Goal: Information Seeking & Learning: Learn about a topic

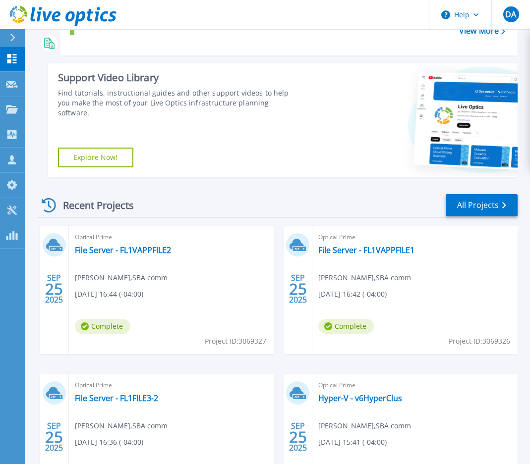
scroll to position [68, 0]
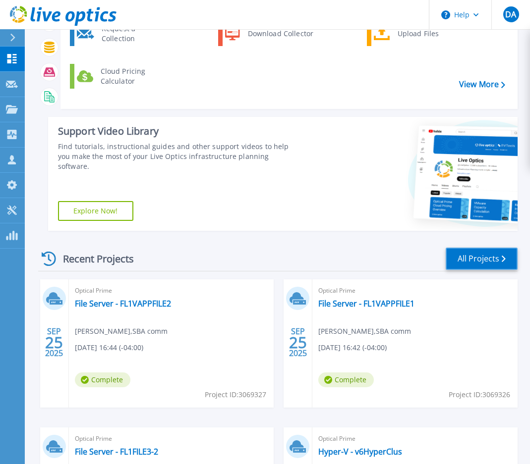
click at [474, 259] on link "All Projects" at bounding box center [481, 259] width 72 height 22
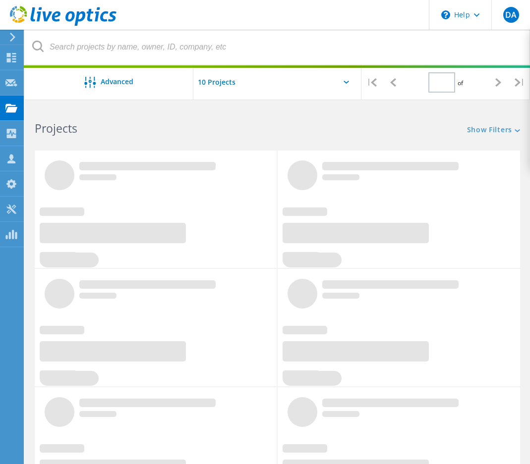
type input "1"
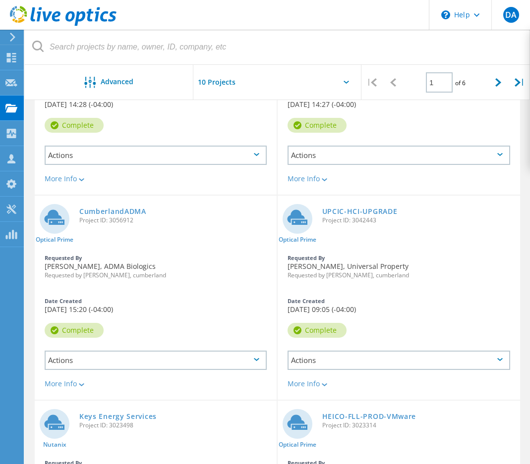
scroll to position [595, 0]
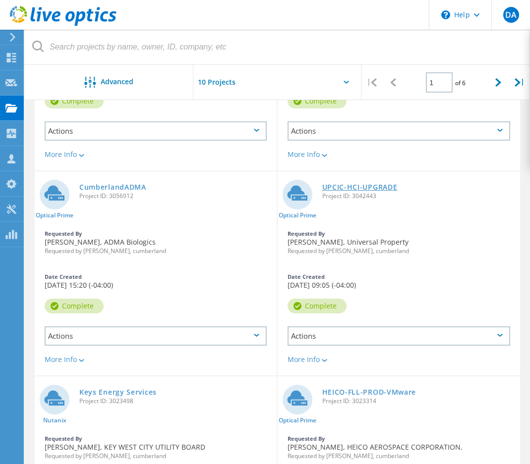
click at [366, 184] on link "UPCIC-HCI-UPGRADE" at bounding box center [359, 187] width 75 height 7
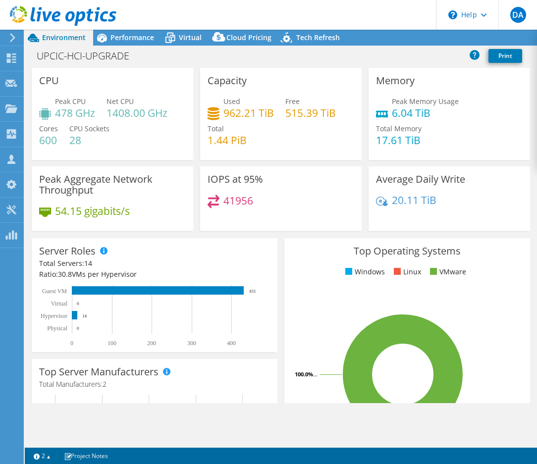
select select "USD"
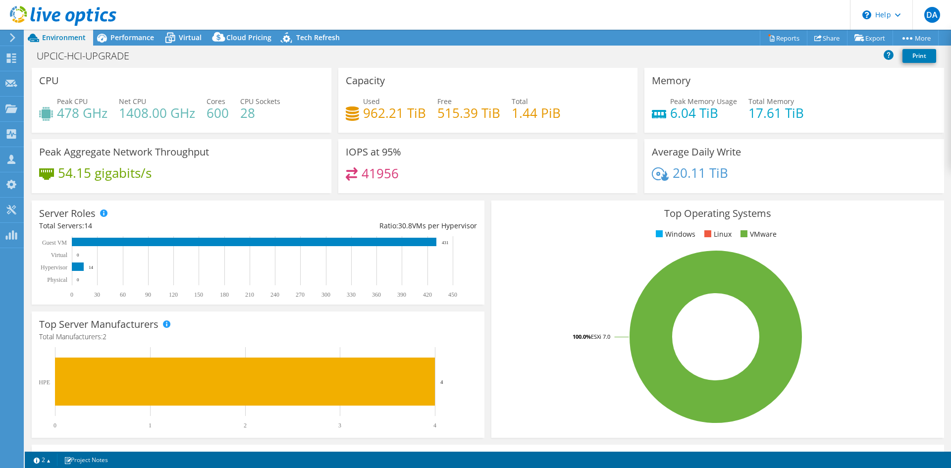
click at [537, 250] on rect at bounding box center [716, 336] width 434 height 173
click at [129, 42] on span "Performance" at bounding box center [132, 37] width 44 height 9
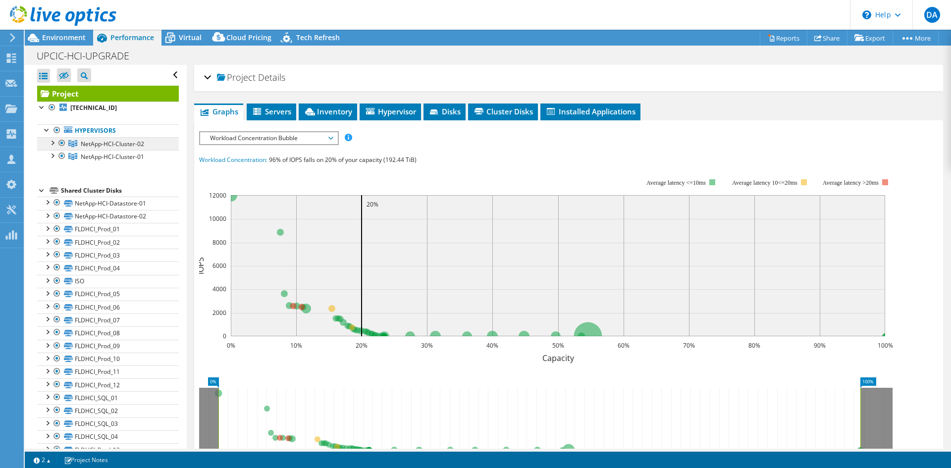
click at [109, 147] on span "NetApp-HCI-Cluster-02" at bounding box center [112, 144] width 63 height 8
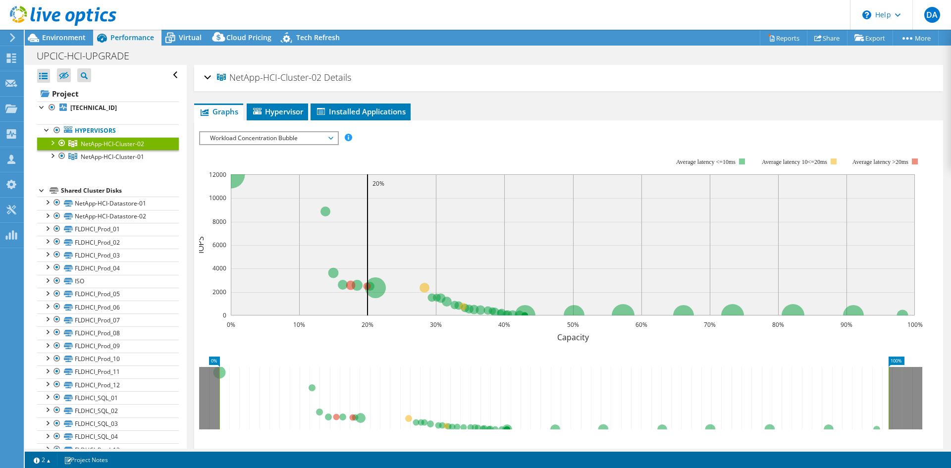
click at [56, 141] on div at bounding box center [52, 142] width 10 height 10
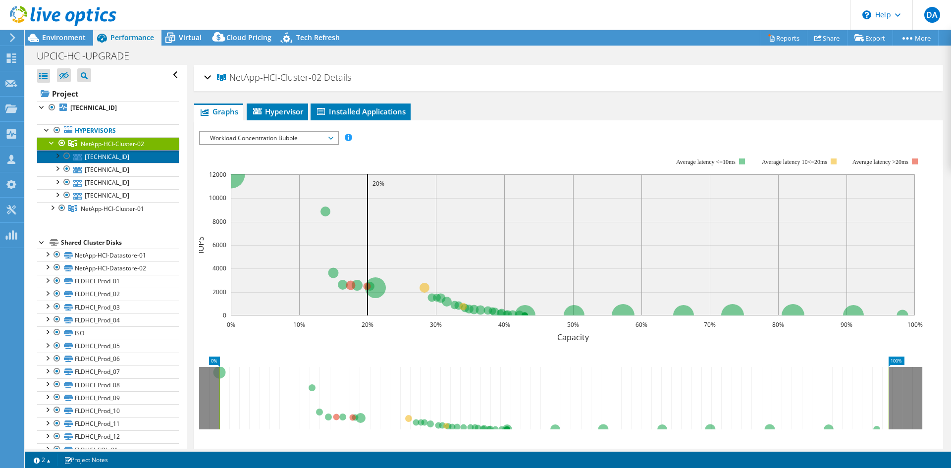
click at [101, 158] on link "[TECHNICAL_ID]" at bounding box center [108, 156] width 142 height 13
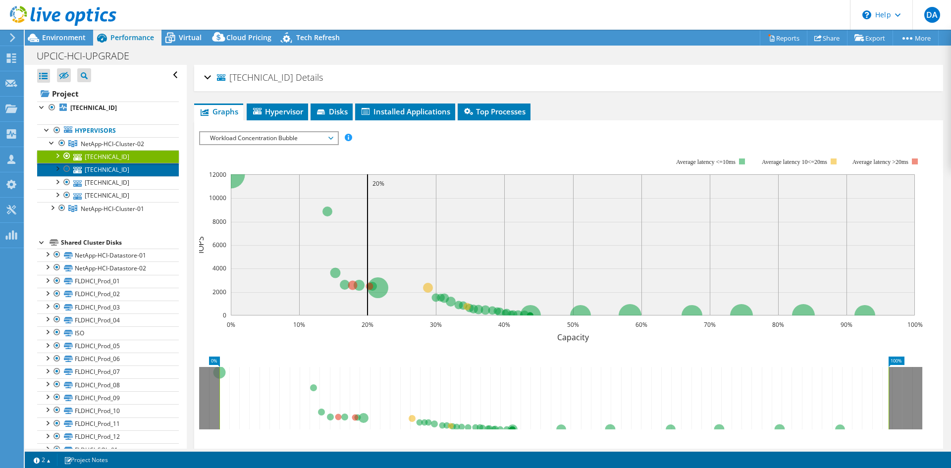
click at [105, 174] on link "[TECHNICAL_ID]" at bounding box center [108, 169] width 142 height 13
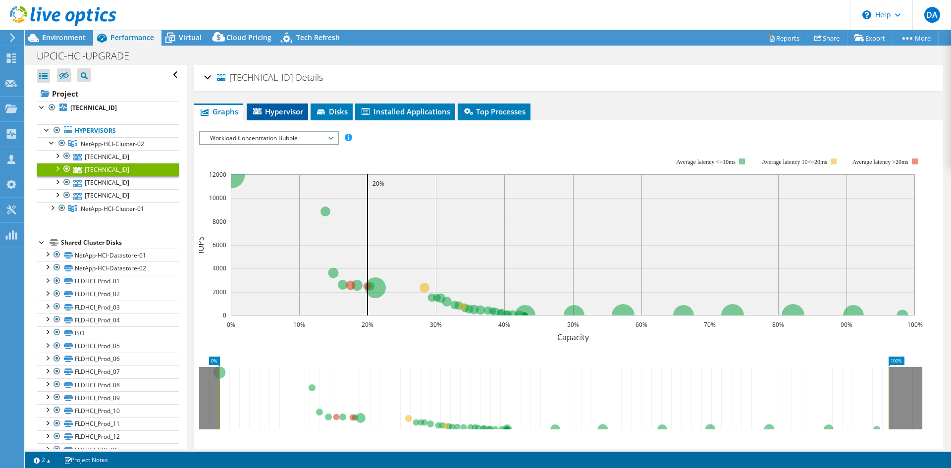
click at [255, 113] on icon at bounding box center [257, 111] width 8 height 6
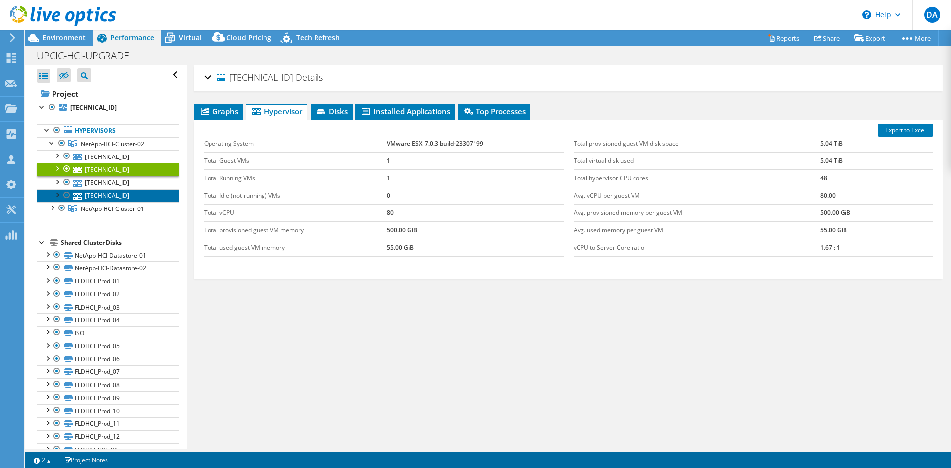
click at [117, 200] on link "[TECHNICAL_ID]" at bounding box center [108, 195] width 142 height 13
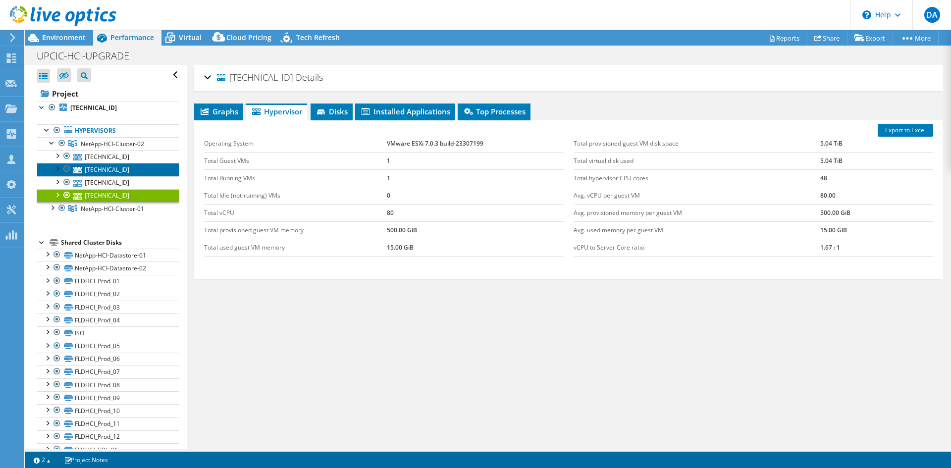
click at [117, 167] on link "[TECHNICAL_ID]" at bounding box center [108, 169] width 142 height 13
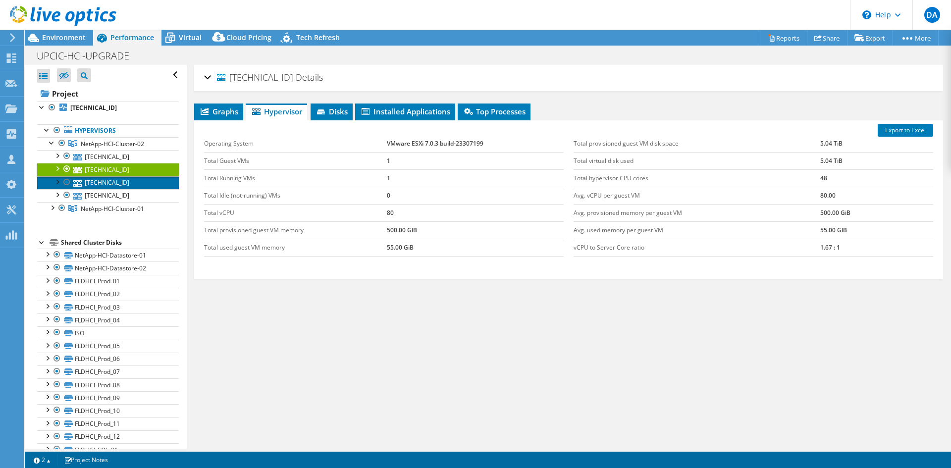
click at [119, 185] on link "[TECHNICAL_ID]" at bounding box center [108, 182] width 142 height 13
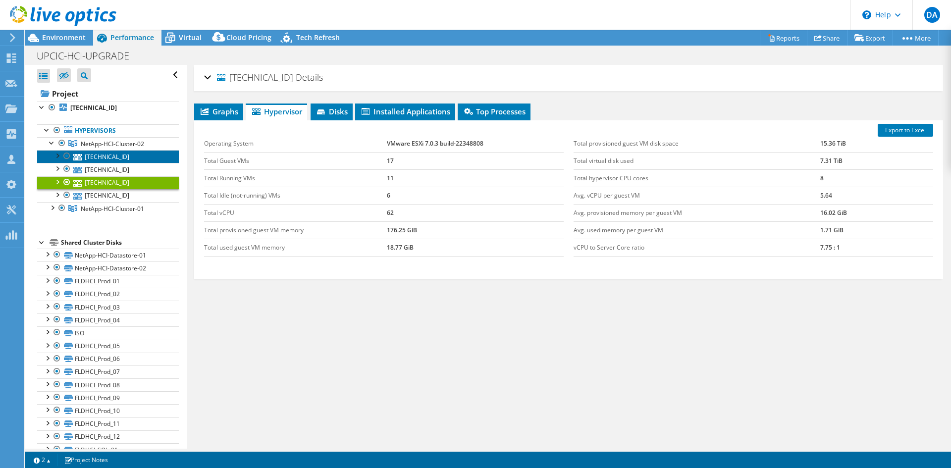
click at [118, 158] on link "[TECHNICAL_ID]" at bounding box center [108, 156] width 142 height 13
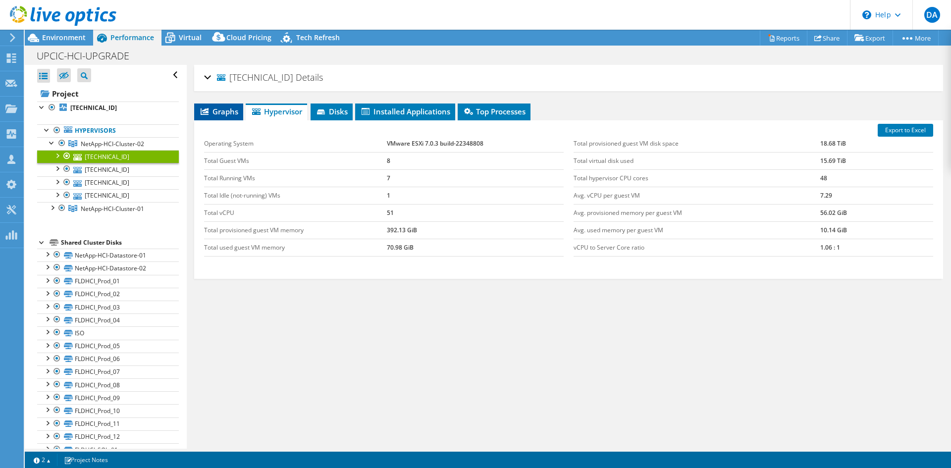
click at [230, 112] on span "Graphs" at bounding box center [218, 112] width 39 height 10
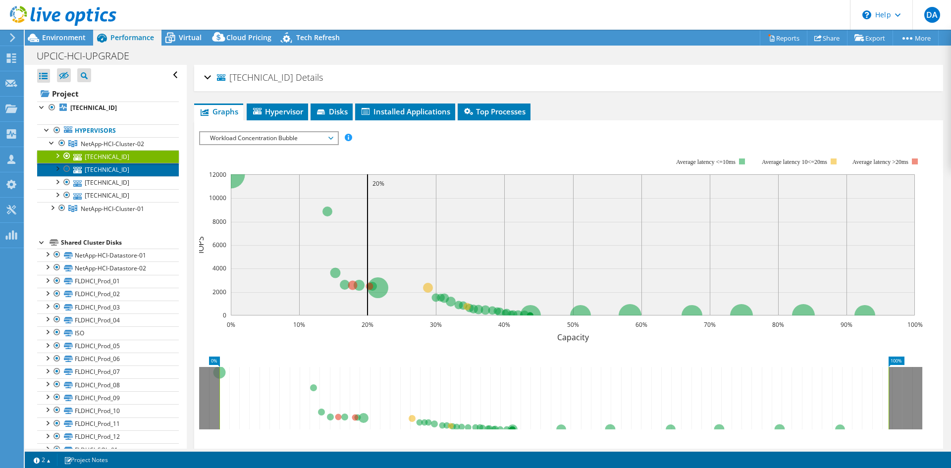
click at [116, 171] on link "[TECHNICAL_ID]" at bounding box center [108, 169] width 142 height 13
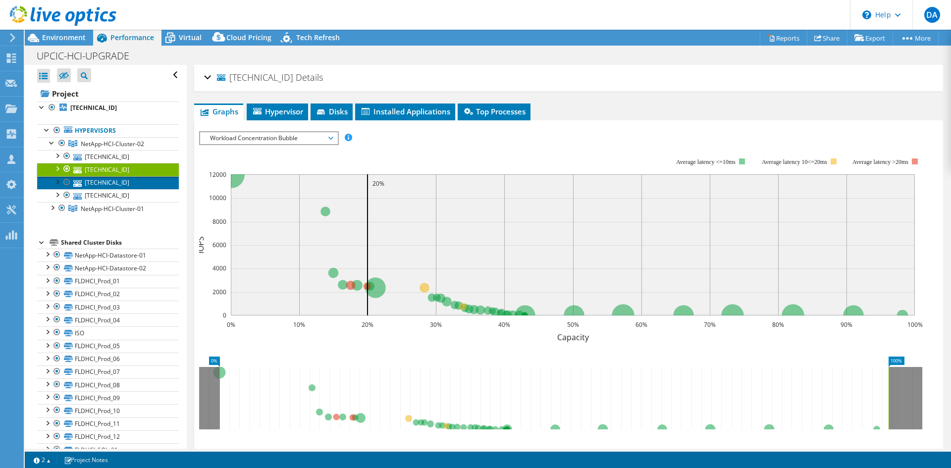
click at [113, 185] on link "[TECHNICAL_ID]" at bounding box center [108, 182] width 142 height 13
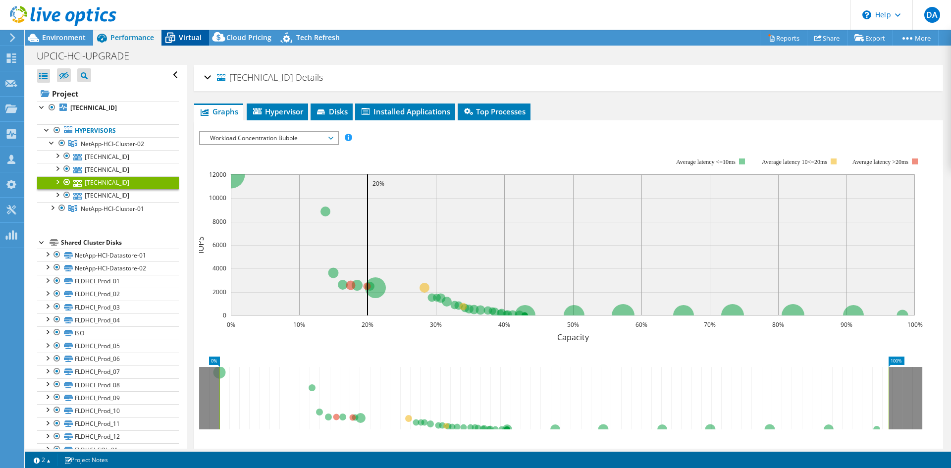
click at [181, 38] on span "Virtual" at bounding box center [190, 37] width 23 height 9
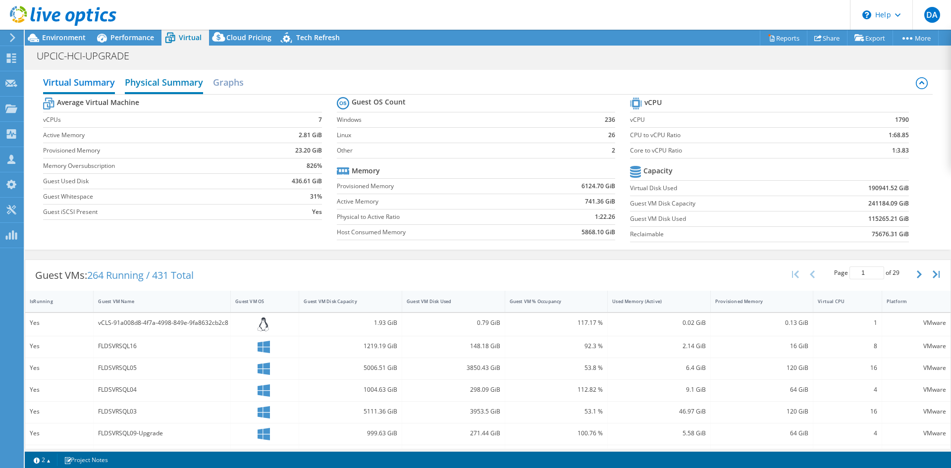
click at [145, 85] on h2 "Physical Summary" at bounding box center [164, 83] width 78 height 22
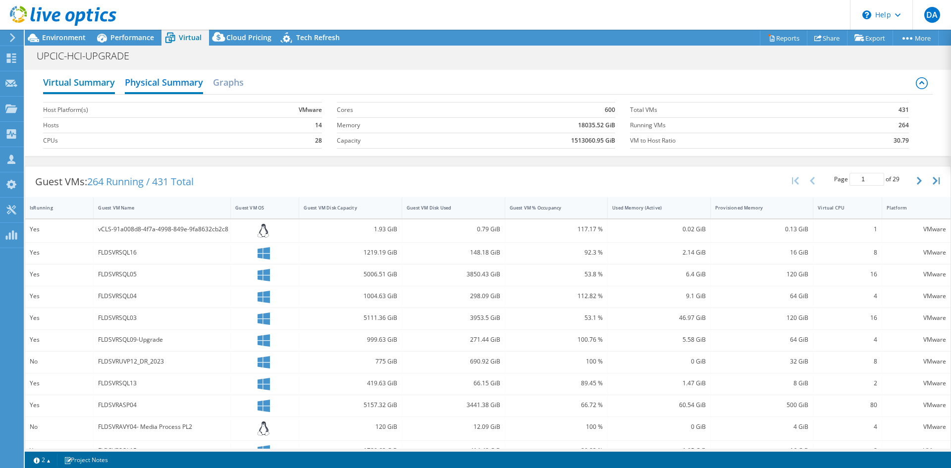
click at [91, 87] on h2 "Virtual Summary" at bounding box center [79, 83] width 72 height 22
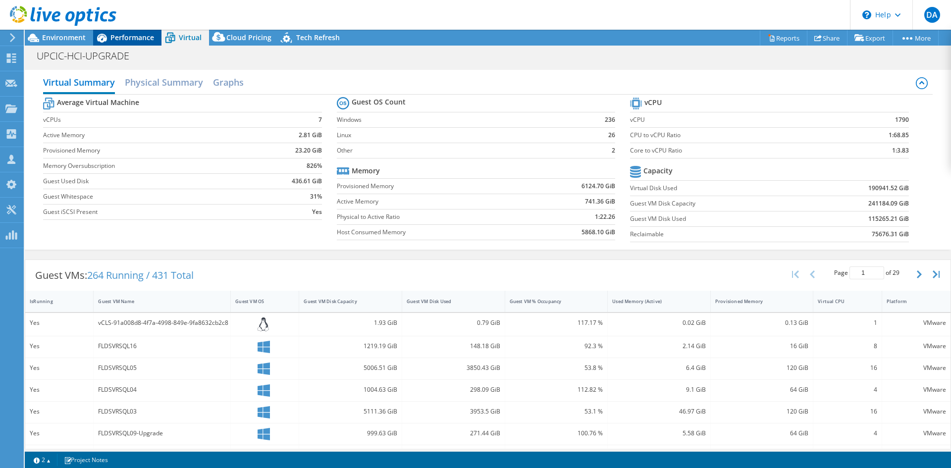
click at [130, 38] on span "Performance" at bounding box center [132, 37] width 44 height 9
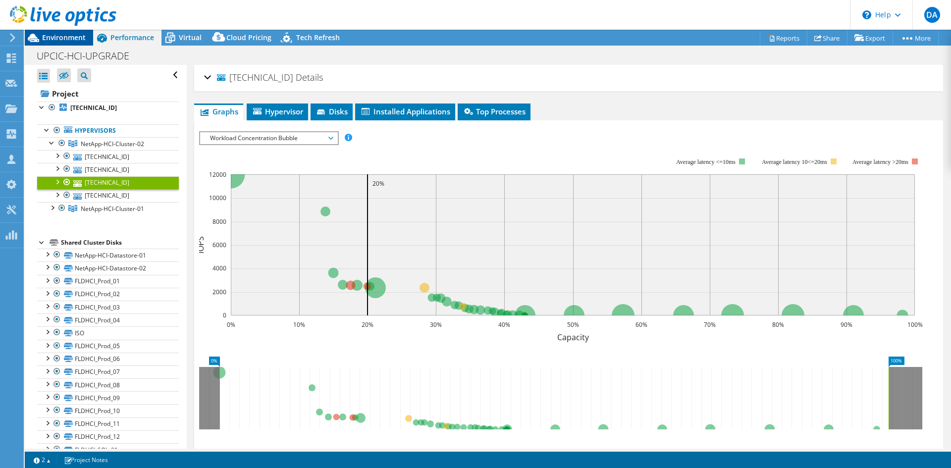
click at [70, 42] on span "Environment" at bounding box center [64, 37] width 44 height 9
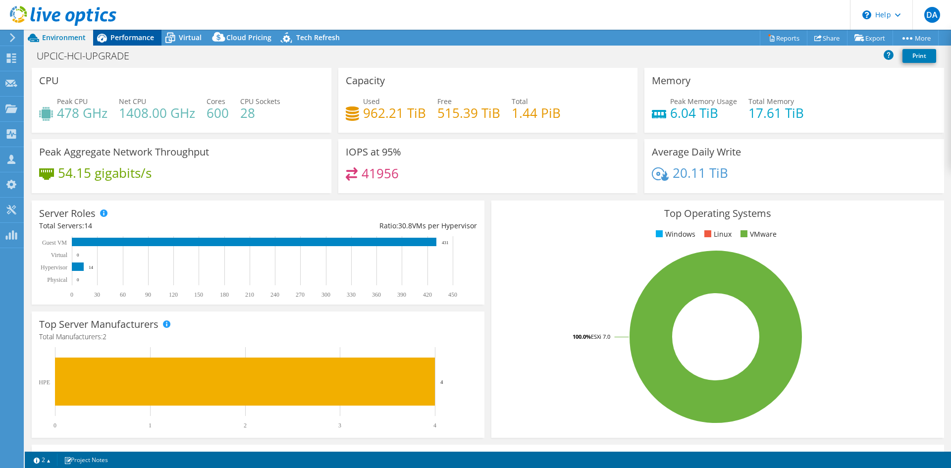
click at [125, 41] on span "Performance" at bounding box center [132, 37] width 44 height 9
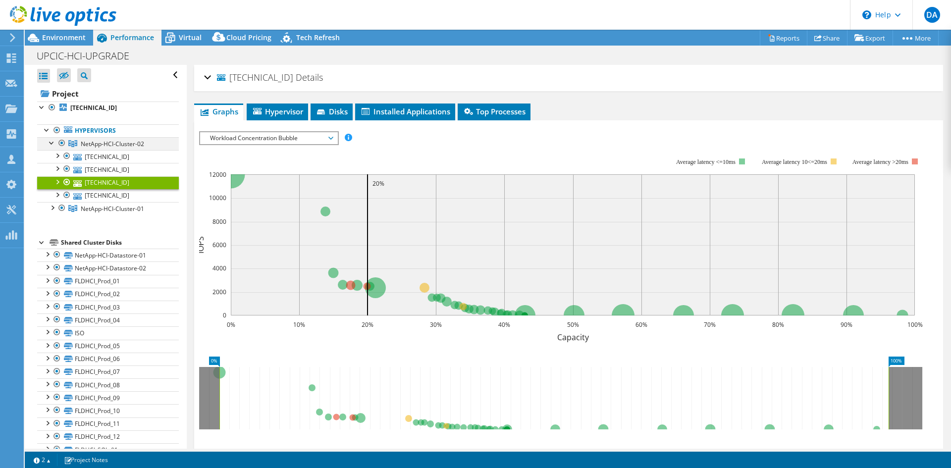
click at [47, 144] on li "NetApp-HCI-Cluster-02 [TECHNICAL_ID] NetApp-HCI-Datastore-01 NetApp-HCI-Datasto…" at bounding box center [108, 169] width 142 height 65
click at [52, 144] on div at bounding box center [52, 142] width 10 height 10
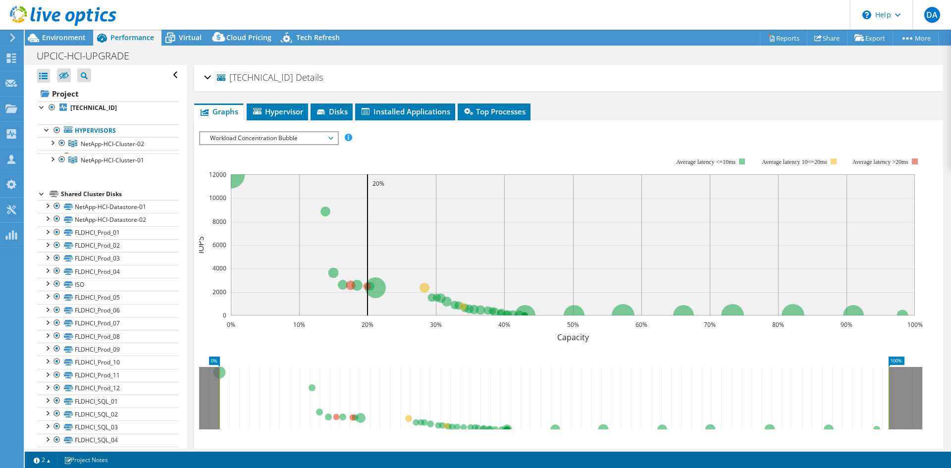
click at [78, 163] on ul "Hypervisors NetApp-HCI-Cluster-02 [TECHNICAL_ID]" at bounding box center [108, 145] width 142 height 62
click at [84, 156] on span "NetApp-HCI-Cluster-01" at bounding box center [112, 157] width 63 height 8
